Goal: Task Accomplishment & Management: Use online tool/utility

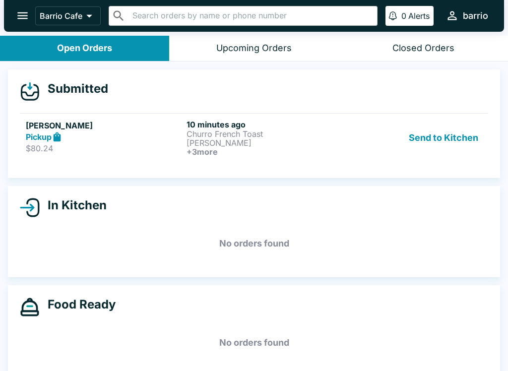
click at [192, 143] on p "[PERSON_NAME]" at bounding box center [265, 142] width 157 height 9
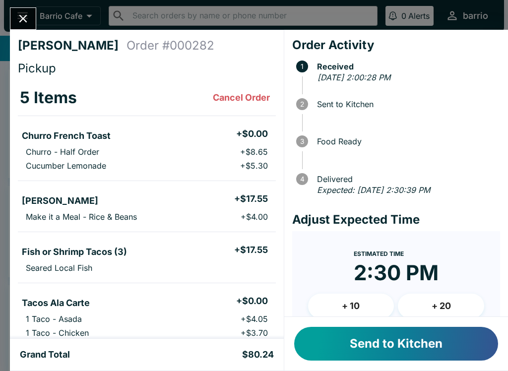
click at [339, 298] on button "+ 10" at bounding box center [351, 306] width 86 height 25
click at [366, 344] on button "Send to Kitchen" at bounding box center [396, 344] width 204 height 34
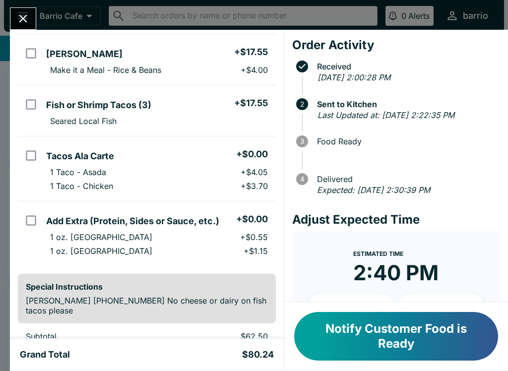
scroll to position [146, 0]
click at [372, 334] on button "Notify Customer Food is Ready" at bounding box center [396, 336] width 204 height 49
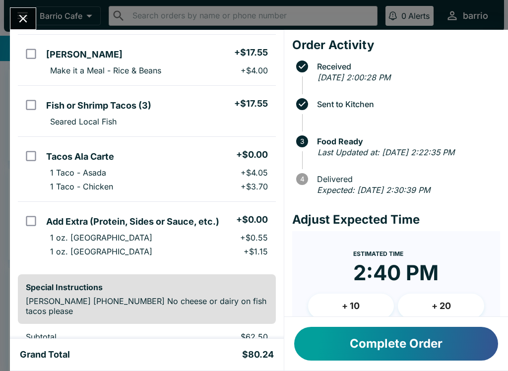
click at [374, 343] on button "Complete Order" at bounding box center [396, 344] width 204 height 34
click at [386, 342] on button "Complete Order" at bounding box center [396, 344] width 204 height 34
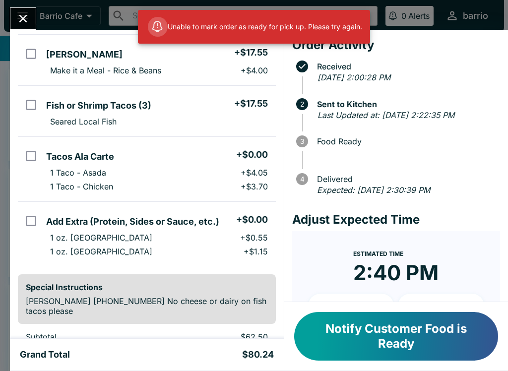
click at [17, 14] on icon "Close" at bounding box center [22, 18] width 13 height 13
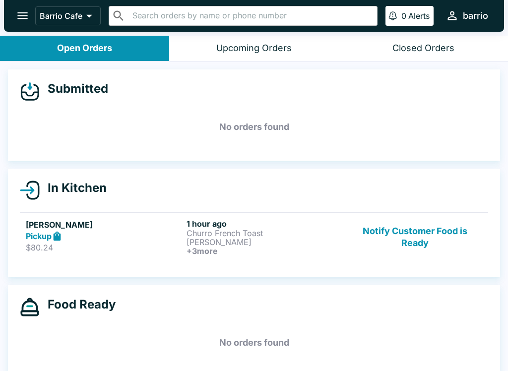
click at [418, 227] on button "Notify Customer Food is Ready" at bounding box center [415, 237] width 134 height 37
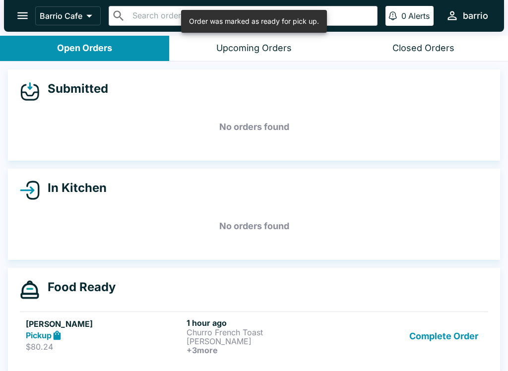
click at [456, 347] on button "Complete Order" at bounding box center [443, 336] width 77 height 37
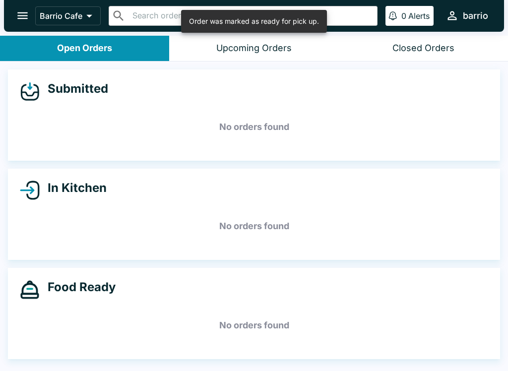
click at [455, 347] on div "Food Ready No orders found" at bounding box center [254, 313] width 492 height 91
